Goal: Task Accomplishment & Management: Use online tool/utility

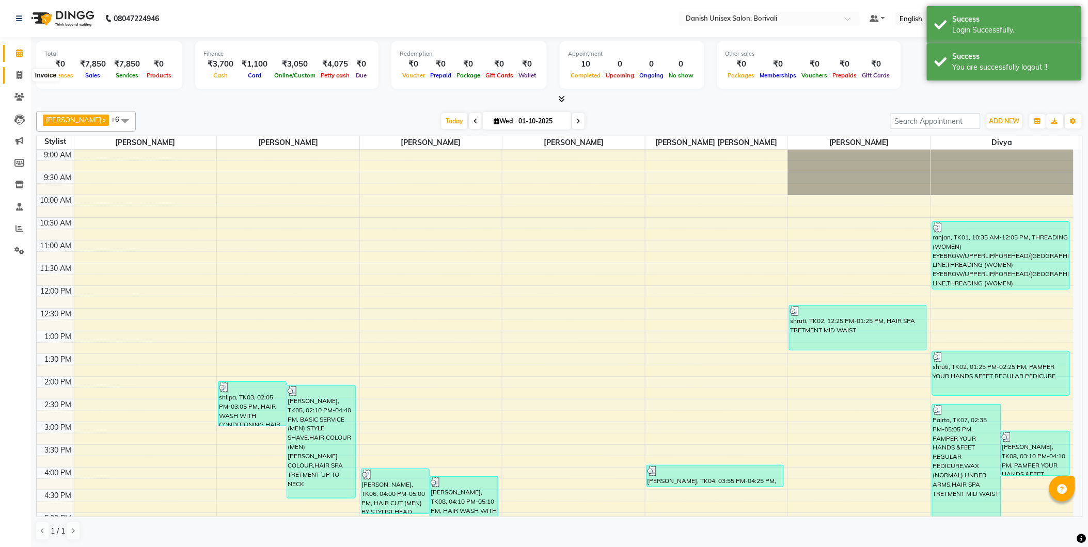
click at [19, 70] on span at bounding box center [19, 76] width 18 height 12
select select "service"
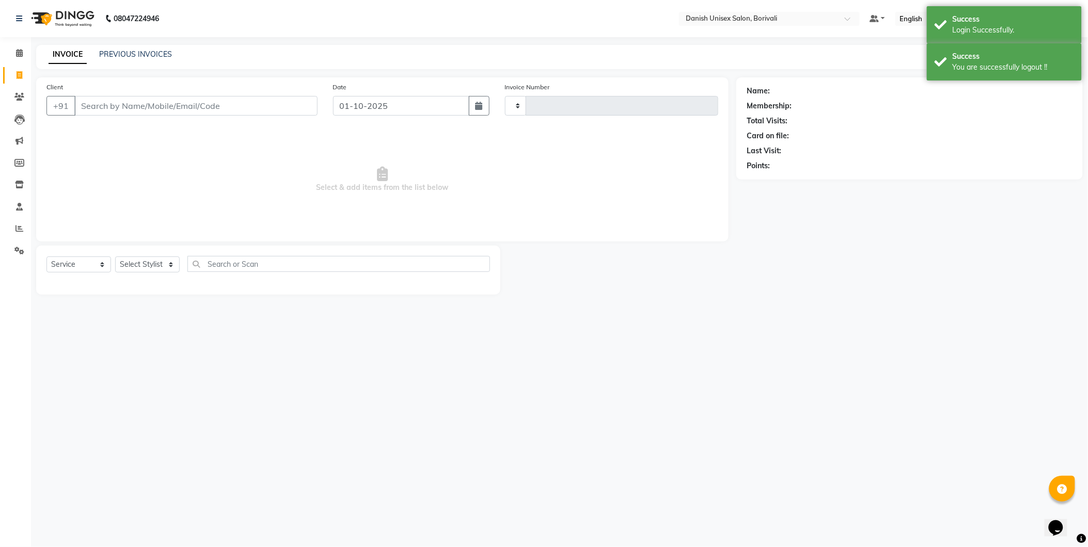
type input "2711"
select select "7068"
